Goal: Transaction & Acquisition: Purchase product/service

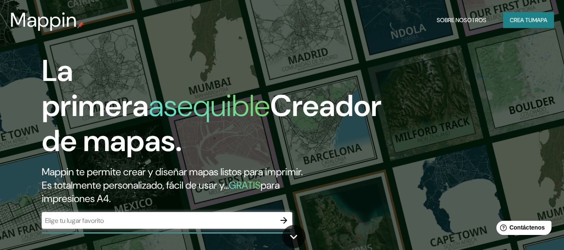
click at [407, 84] on div "La primera asequible Creador de mapas. Mappin te permite crear y diseñar mapas …" at bounding box center [282, 125] width 564 height 250
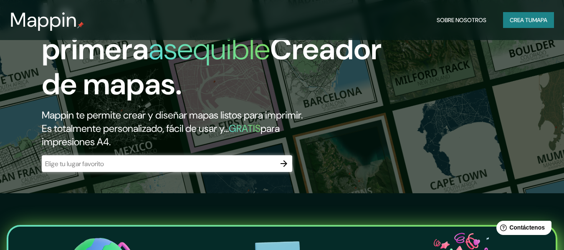
scroll to position [57, 0]
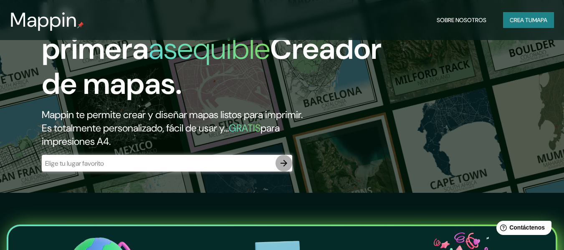
click at [279, 161] on icon "button" at bounding box center [284, 163] width 10 height 10
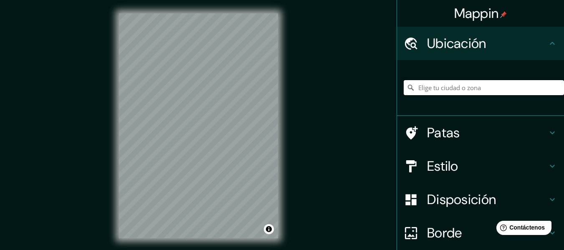
click at [443, 91] on input "Elige tu ciudad o zona" at bounding box center [483, 87] width 160 height 15
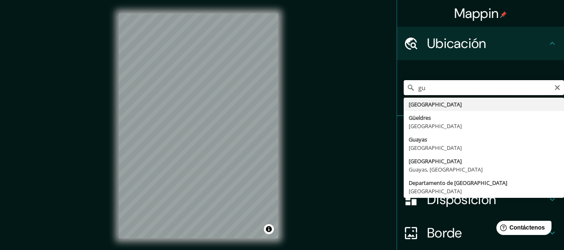
type input "g"
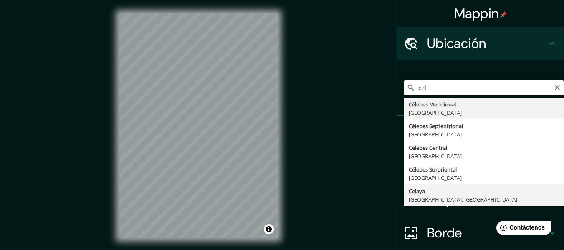
type input "[GEOGRAPHIC_DATA], [GEOGRAPHIC_DATA], [GEOGRAPHIC_DATA]"
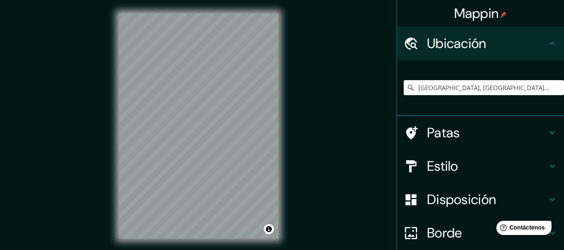
click at [349, 103] on div "Mappin Ubicación [GEOGRAPHIC_DATA], [GEOGRAPHIC_DATA], [GEOGRAPHIC_DATA] [GEOGR…" at bounding box center [282, 132] width 564 height 265
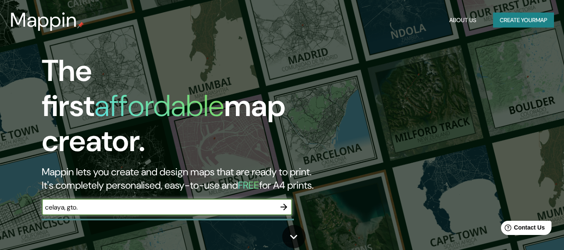
type input "celaya, gto."
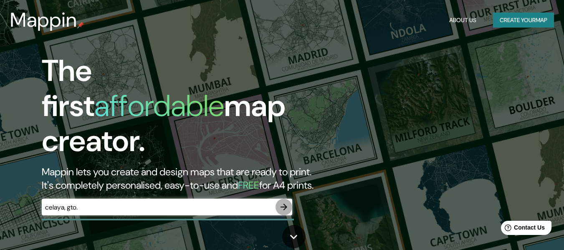
drag, startPoint x: 285, startPoint y: 198, endPoint x: 294, endPoint y: 195, distance: 10.2
click at [286, 202] on icon "button" at bounding box center [284, 207] width 10 height 10
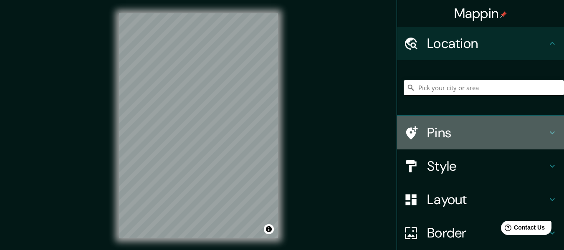
click at [447, 133] on h4 "Pins" at bounding box center [487, 132] width 120 height 17
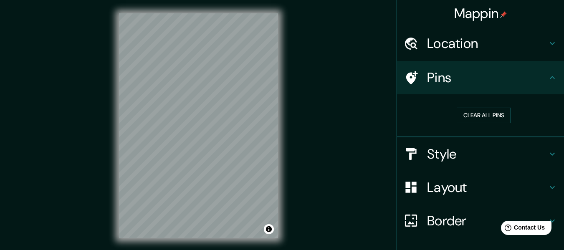
click at [493, 112] on button "Clear all pins" at bounding box center [483, 115] width 54 height 15
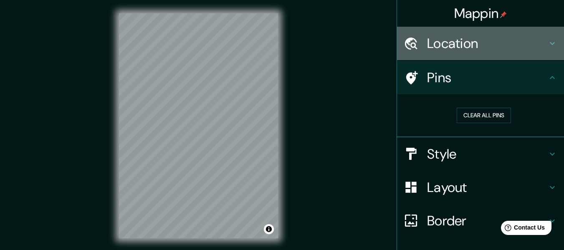
click at [444, 50] on h4 "Location" at bounding box center [487, 43] width 120 height 17
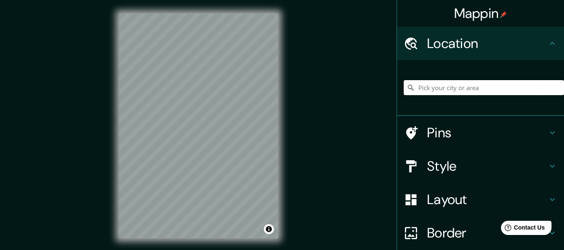
click at [456, 84] on input "Pick your city or area" at bounding box center [483, 87] width 160 height 15
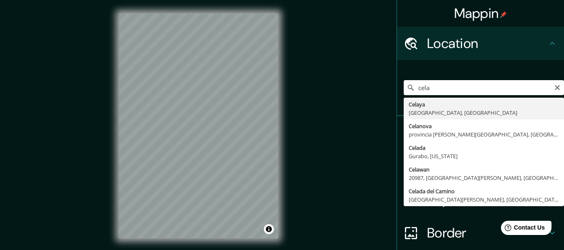
type input "[GEOGRAPHIC_DATA], [GEOGRAPHIC_DATA], [GEOGRAPHIC_DATA]"
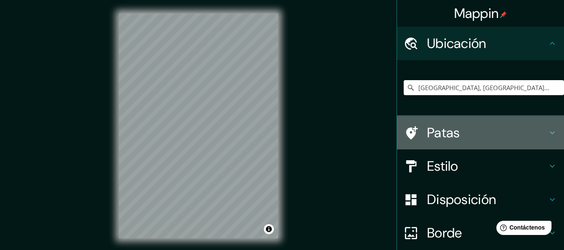
click at [499, 130] on h4 "Patas" at bounding box center [487, 132] width 120 height 17
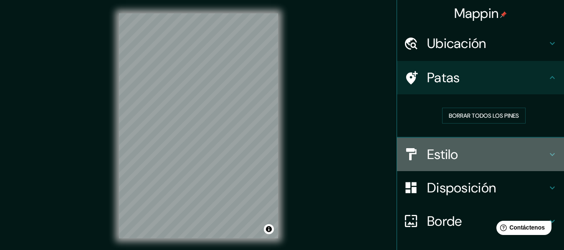
click at [427, 158] on font "Estilo" at bounding box center [442, 155] width 31 height 18
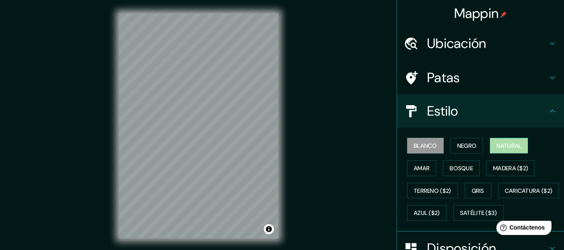
click at [505, 143] on font "Natural" at bounding box center [508, 146] width 25 height 8
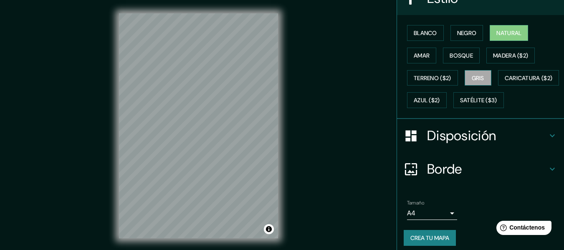
scroll to position [141, 0]
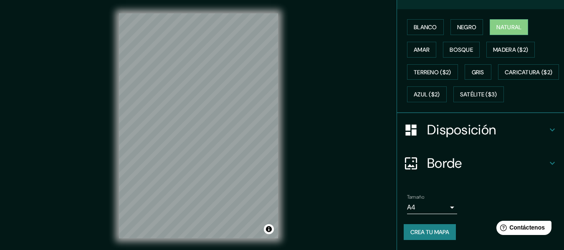
click at [476, 132] on font "Disposición" at bounding box center [461, 130] width 69 height 18
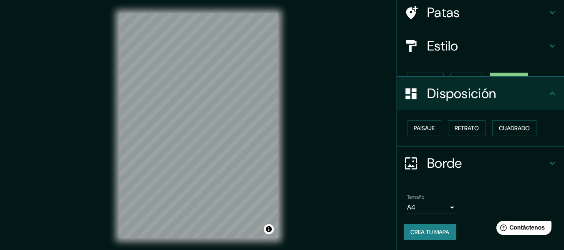
scroll to position [51, 0]
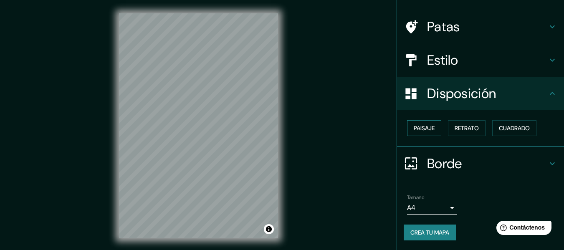
click at [420, 130] on font "Paisaje" at bounding box center [423, 128] width 21 height 8
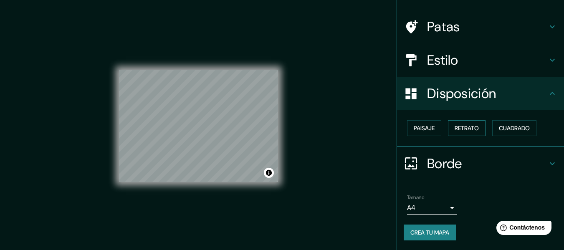
click at [456, 125] on font "Retrato" at bounding box center [466, 128] width 24 height 8
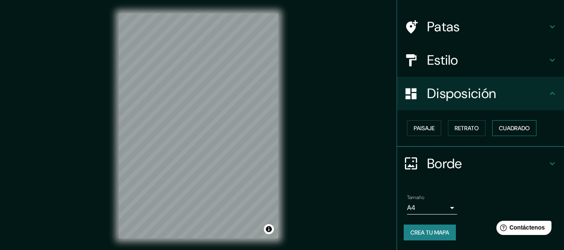
click at [502, 123] on font "Cuadrado" at bounding box center [514, 128] width 31 height 11
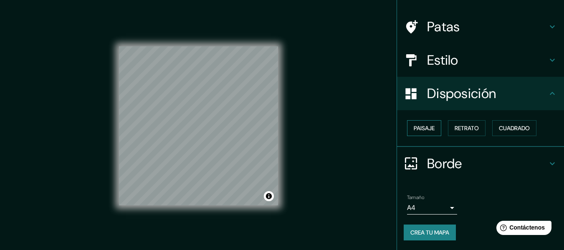
click at [413, 129] on font "Paisaje" at bounding box center [423, 128] width 21 height 8
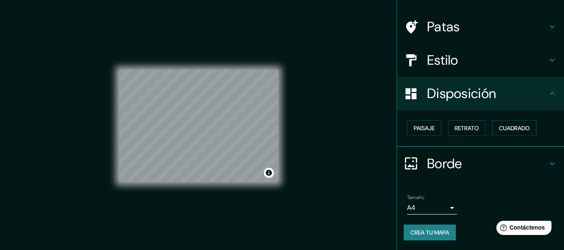
click at [430, 162] on font "Borde" at bounding box center [444, 164] width 35 height 18
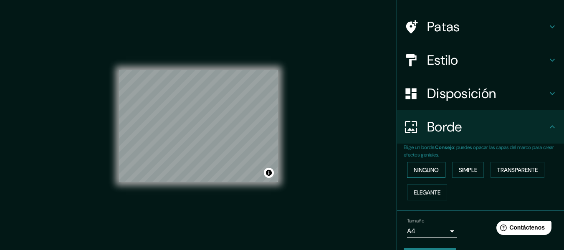
click at [430, 172] on font "Ninguno" at bounding box center [425, 170] width 25 height 8
click at [459, 170] on font "Simple" at bounding box center [467, 170] width 18 height 8
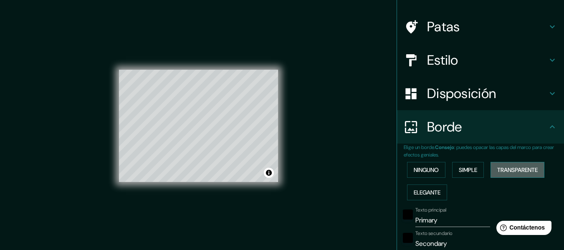
click at [522, 168] on font "Transparente" at bounding box center [517, 170] width 40 height 8
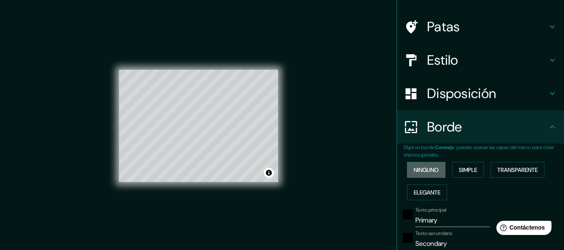
click at [420, 172] on font "Ninguno" at bounding box center [425, 170] width 25 height 8
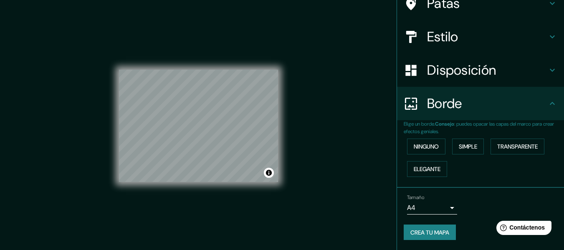
scroll to position [0, 0]
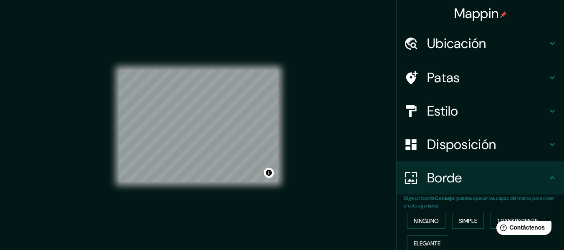
click at [465, 48] on font "Ubicación" at bounding box center [456, 44] width 59 height 18
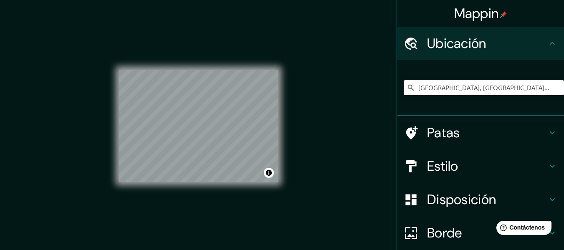
click at [485, 39] on h4 "Ubicación" at bounding box center [487, 43] width 120 height 17
click at [505, 134] on h4 "Patas" at bounding box center [487, 132] width 120 height 17
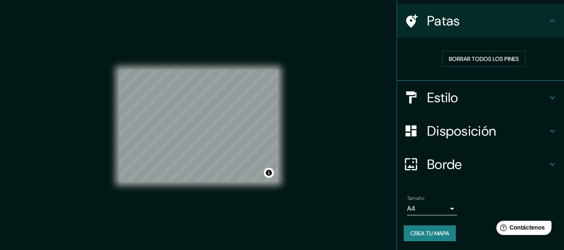
scroll to position [58, 0]
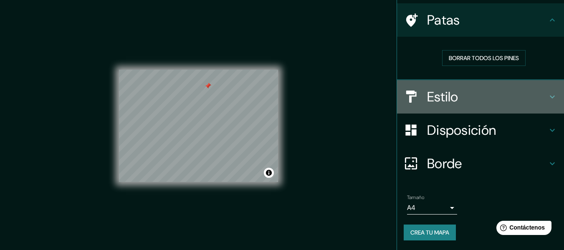
drag, startPoint x: 443, startPoint y: 84, endPoint x: 443, endPoint y: 89, distance: 5.1
click at [444, 87] on div "Estilo" at bounding box center [480, 96] width 167 height 33
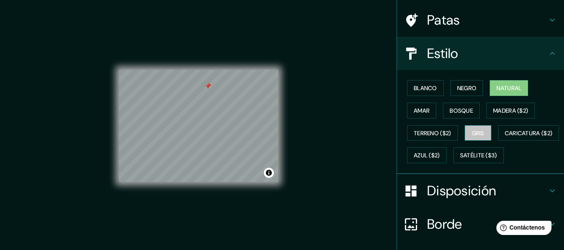
click at [471, 133] on font "Gris" at bounding box center [477, 133] width 13 height 8
click at [212, 118] on div at bounding box center [212, 119] width 7 height 7
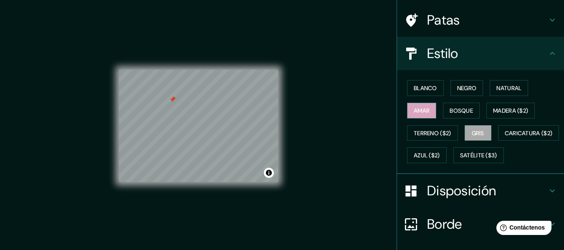
click at [407, 114] on button "Amar" at bounding box center [421, 111] width 29 height 16
click at [449, 110] on font "Bosque" at bounding box center [460, 111] width 23 height 8
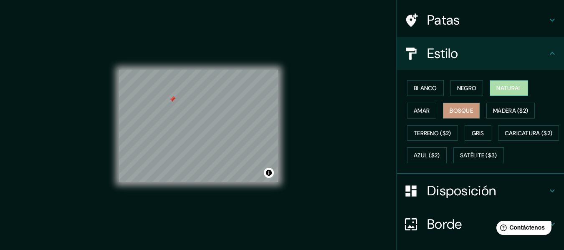
click at [496, 83] on font "Natural" at bounding box center [508, 88] width 25 height 11
click at [458, 95] on button "Negro" at bounding box center [466, 88] width 33 height 16
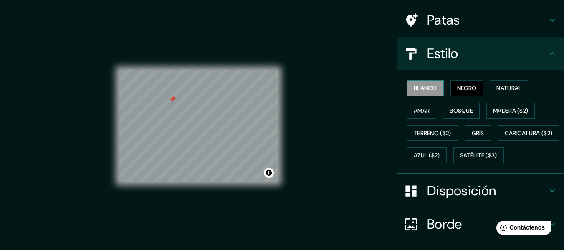
click at [423, 91] on font "Blanco" at bounding box center [424, 88] width 23 height 8
click at [443, 110] on button "Bosque" at bounding box center [461, 111] width 37 height 16
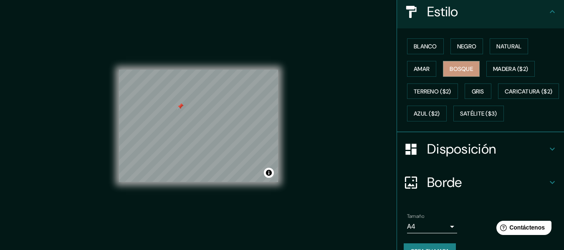
click at [444, 158] on font "Disposición" at bounding box center [461, 149] width 69 height 18
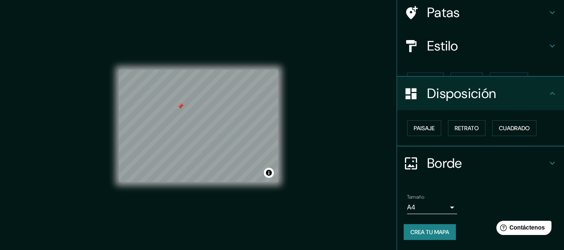
scroll to position [51, 0]
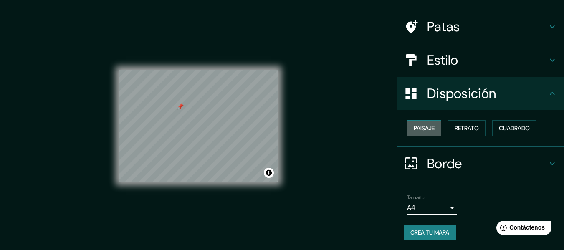
click at [421, 127] on font "Paisaje" at bounding box center [423, 128] width 21 height 8
click at [456, 123] on font "Retrato" at bounding box center [466, 128] width 24 height 11
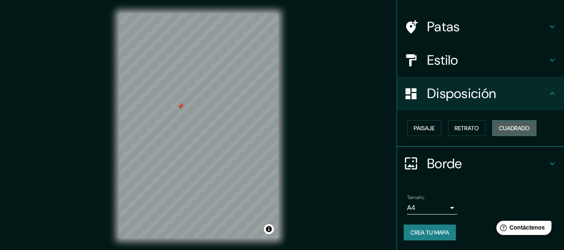
click at [502, 130] on font "Cuadrado" at bounding box center [514, 128] width 31 height 8
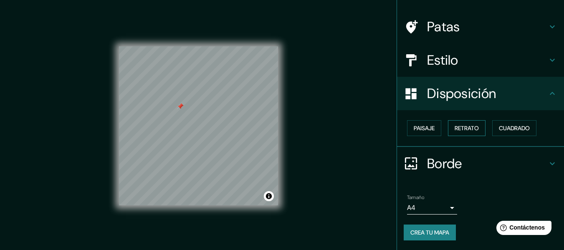
click at [460, 132] on font "Retrato" at bounding box center [466, 128] width 24 height 11
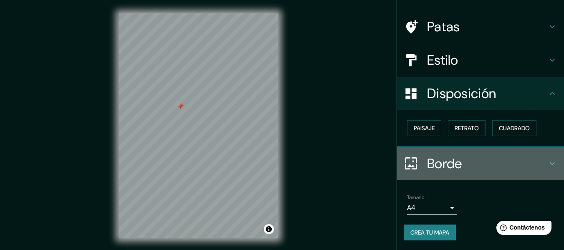
click at [437, 165] on font "Borde" at bounding box center [444, 164] width 35 height 18
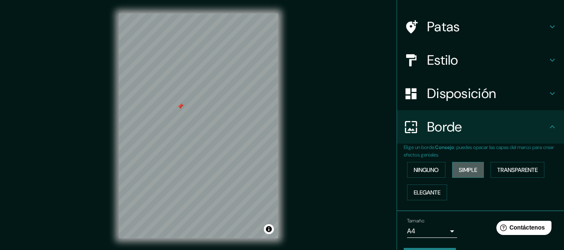
click at [473, 170] on font "Simple" at bounding box center [467, 170] width 18 height 8
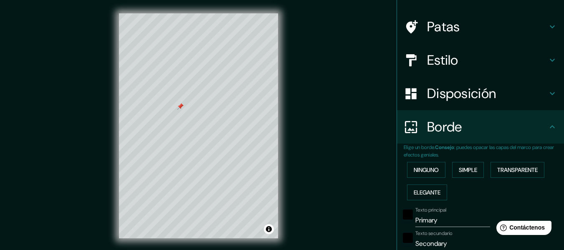
click at [485, 172] on div "Ninguno Simple Transparente Elegante" at bounding box center [483, 181] width 160 height 45
click at [499, 174] on font "Transparente" at bounding box center [517, 170] width 40 height 8
click at [431, 191] on font "Elegante" at bounding box center [426, 193] width 27 height 8
click at [428, 171] on font "Ninguno" at bounding box center [425, 170] width 25 height 8
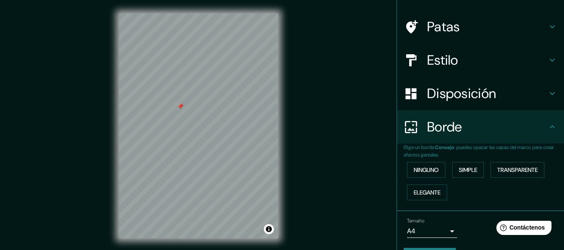
scroll to position [74, 0]
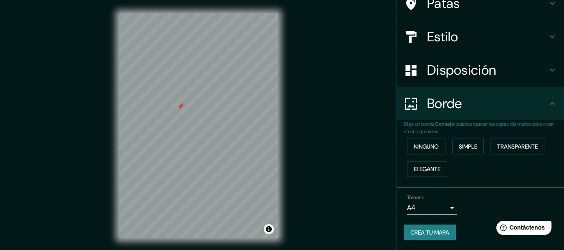
click at [443, 208] on body "Mappin Ubicación [GEOGRAPHIC_DATA], [GEOGRAPHIC_DATA], [GEOGRAPHIC_DATA] [GEOGR…" at bounding box center [282, 125] width 564 height 250
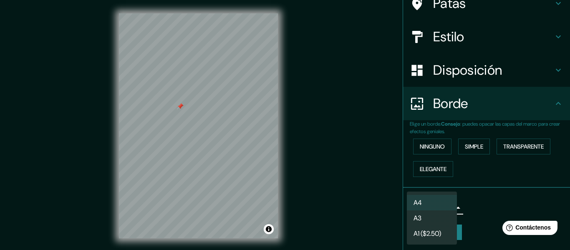
click at [441, 216] on li "A3" at bounding box center [432, 217] width 50 height 15
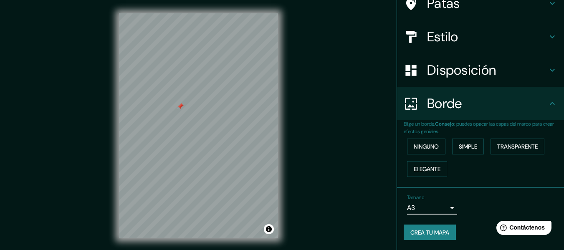
click at [442, 208] on body "Mappin Ubicación [GEOGRAPHIC_DATA], [GEOGRAPHIC_DATA], [GEOGRAPHIC_DATA] [GEOGR…" at bounding box center [282, 125] width 564 height 250
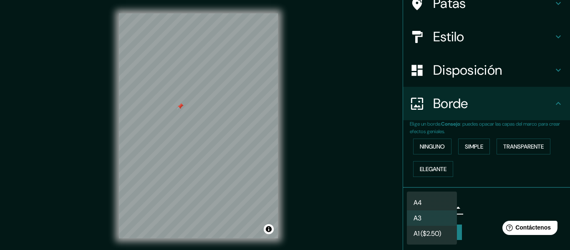
click at [441, 201] on li "A4" at bounding box center [432, 202] width 50 height 15
type input "single"
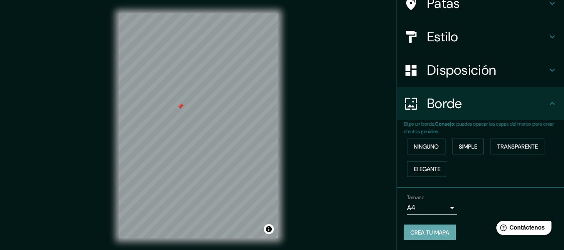
click at [446, 229] on button "Crea tu mapa" at bounding box center [429, 232] width 52 height 16
click at [365, 151] on div "Mappin Ubicación [GEOGRAPHIC_DATA], [GEOGRAPHIC_DATA], [GEOGRAPHIC_DATA] [GEOGR…" at bounding box center [282, 132] width 564 height 265
click at [428, 232] on font "Crea tu mapa" at bounding box center [429, 233] width 39 height 8
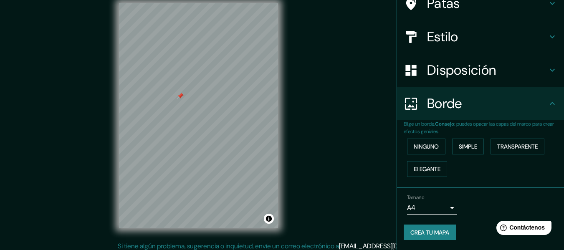
scroll to position [15, 0]
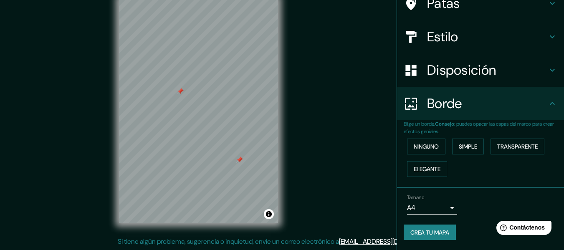
click at [237, 161] on div at bounding box center [239, 159] width 7 height 7
click at [350, 164] on div "Mappin Ubicación [GEOGRAPHIC_DATA], [GEOGRAPHIC_DATA], [GEOGRAPHIC_DATA] [GEOGR…" at bounding box center [282, 117] width 564 height 265
